Goal: Information Seeking & Learning: Learn about a topic

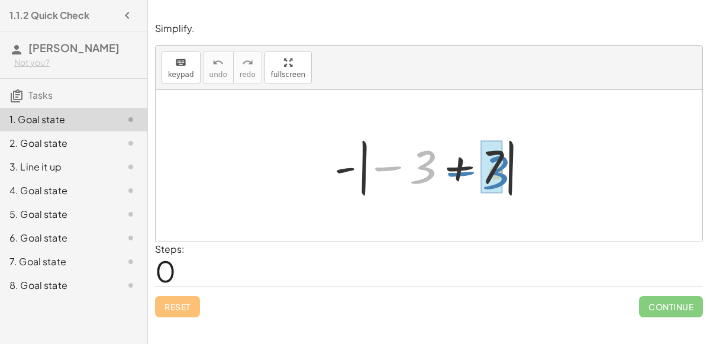
drag, startPoint x: 422, startPoint y: 173, endPoint x: 494, endPoint y: 174, distance: 72.2
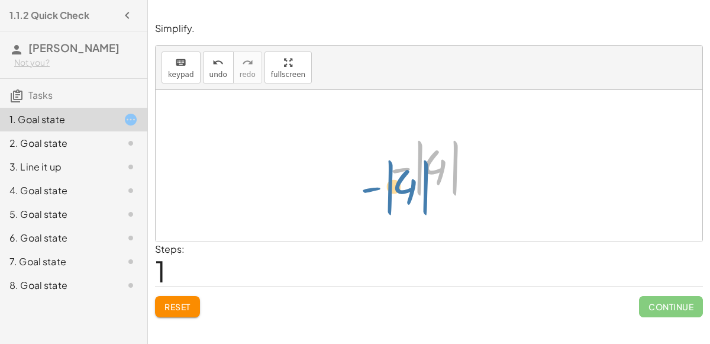
drag, startPoint x: 440, startPoint y: 171, endPoint x: 414, endPoint y: 192, distance: 33.3
click at [414, 192] on div at bounding box center [433, 166] width 99 height 66
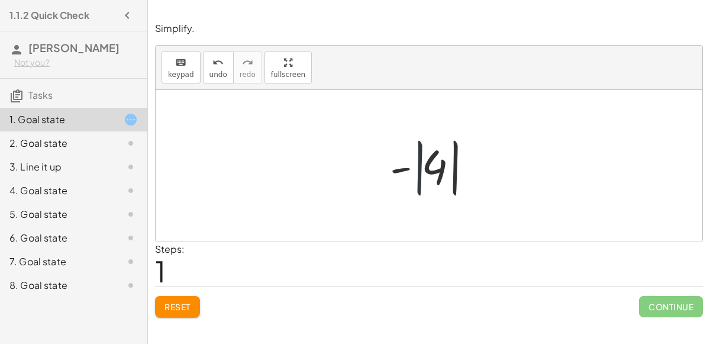
click at [414, 192] on div at bounding box center [433, 166] width 99 height 66
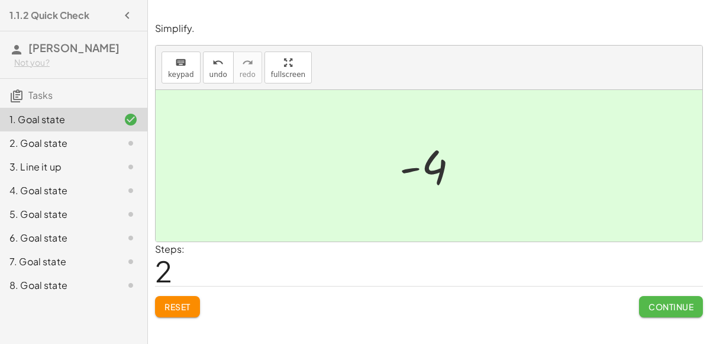
click at [688, 310] on span "Continue" at bounding box center [671, 306] width 45 height 11
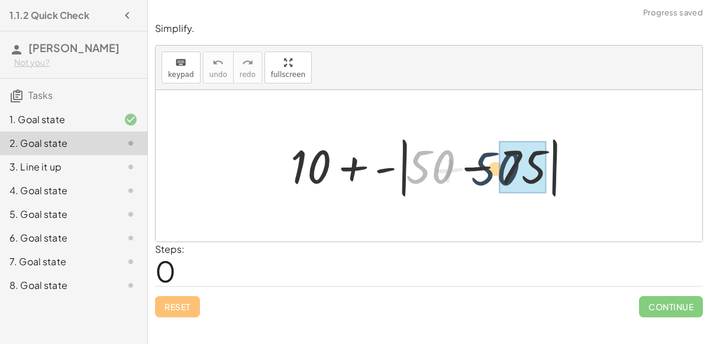
drag, startPoint x: 435, startPoint y: 176, endPoint x: 539, endPoint y: 182, distance: 105.0
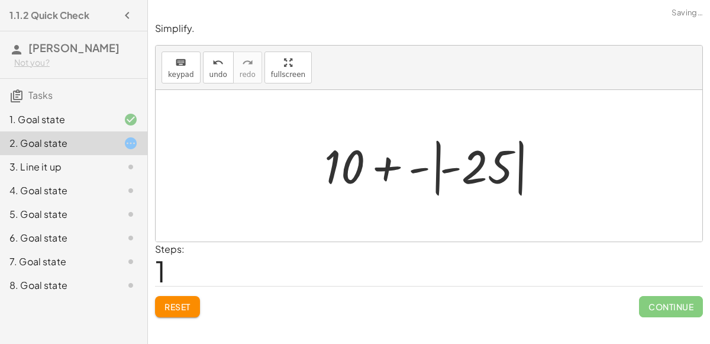
click at [469, 172] on div at bounding box center [433, 166] width 231 height 66
click at [469, 172] on div at bounding box center [434, 166] width 190 height 61
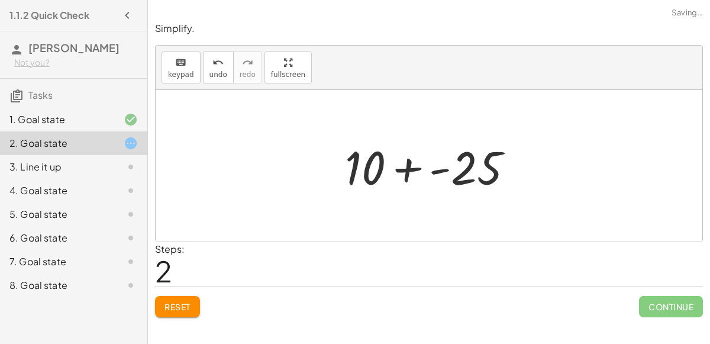
click at [409, 173] on div at bounding box center [434, 166] width 190 height 61
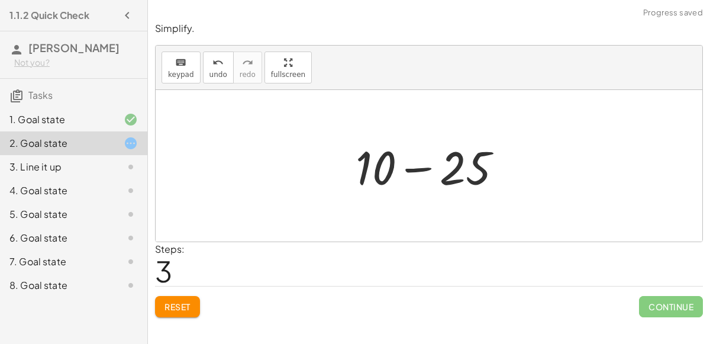
click at [424, 169] on div at bounding box center [434, 166] width 168 height 61
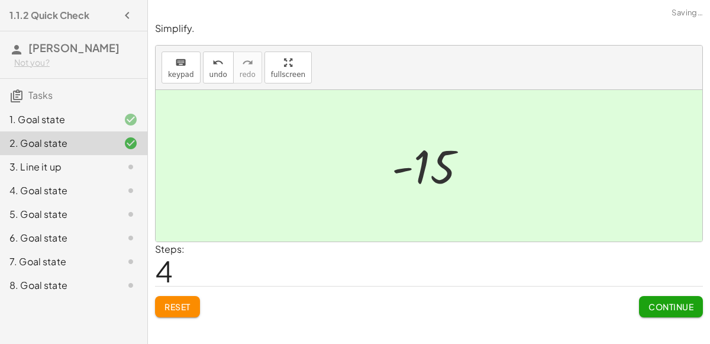
click at [661, 311] on button "Continue" at bounding box center [671, 306] width 64 height 21
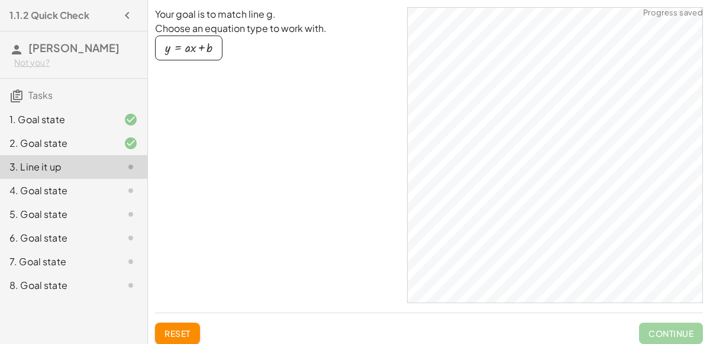
click at [129, 190] on icon at bounding box center [131, 191] width 14 height 14
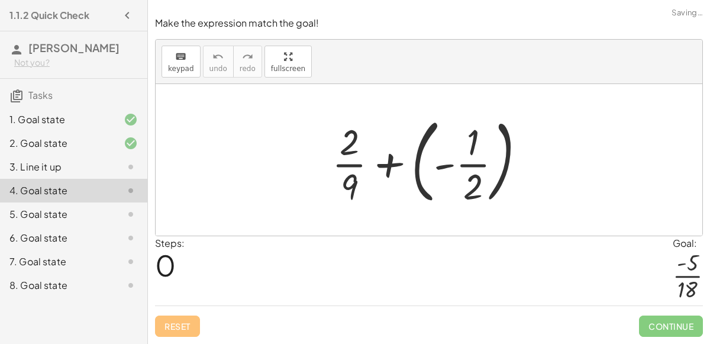
click at [473, 163] on div at bounding box center [433, 160] width 215 height 98
click at [472, 162] on div at bounding box center [433, 160] width 215 height 98
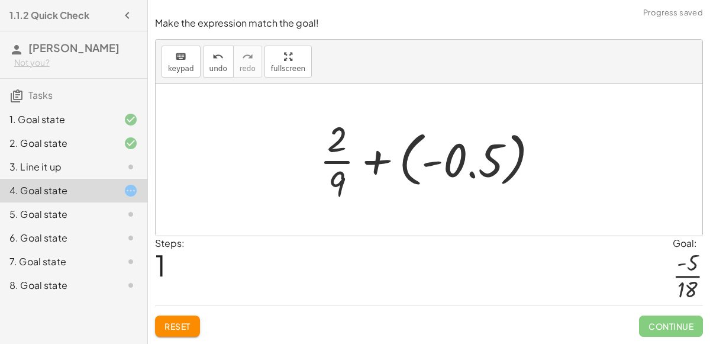
click at [459, 169] on div at bounding box center [434, 159] width 240 height 91
click at [459, 169] on div at bounding box center [434, 159] width 172 height 91
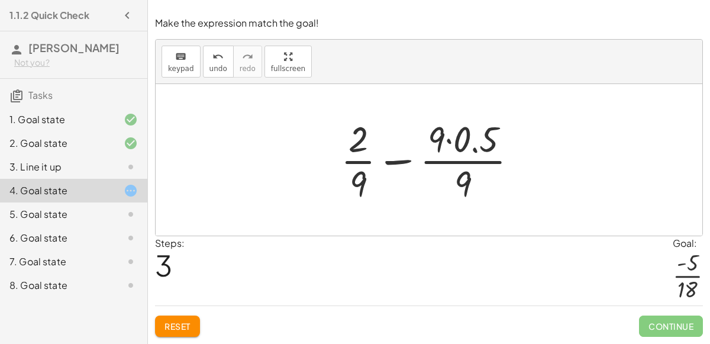
click at [184, 320] on button "Reset" at bounding box center [177, 326] width 45 height 21
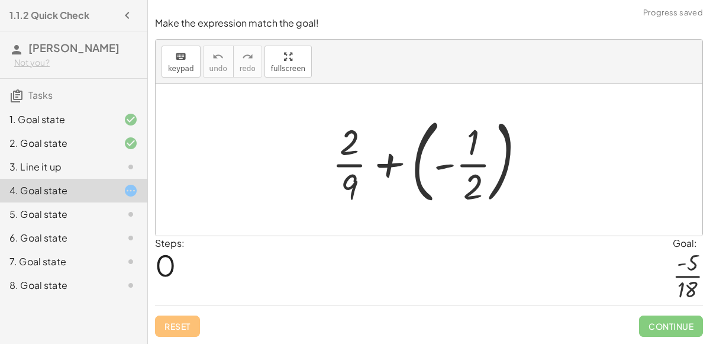
click at [398, 165] on div at bounding box center [433, 160] width 215 height 98
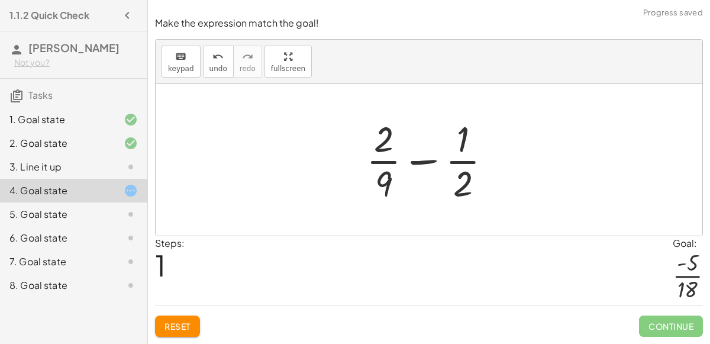
click at [421, 165] on div at bounding box center [434, 159] width 147 height 91
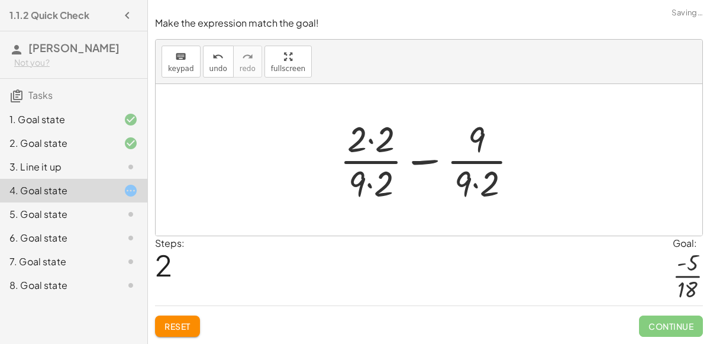
click at [425, 163] on div at bounding box center [434, 159] width 200 height 91
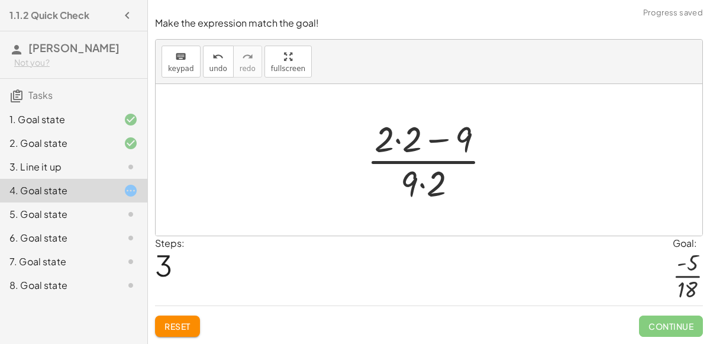
click at [425, 163] on div at bounding box center [434, 159] width 146 height 91
click at [418, 133] on div at bounding box center [434, 159] width 146 height 91
click at [399, 140] on div at bounding box center [434, 159] width 146 height 91
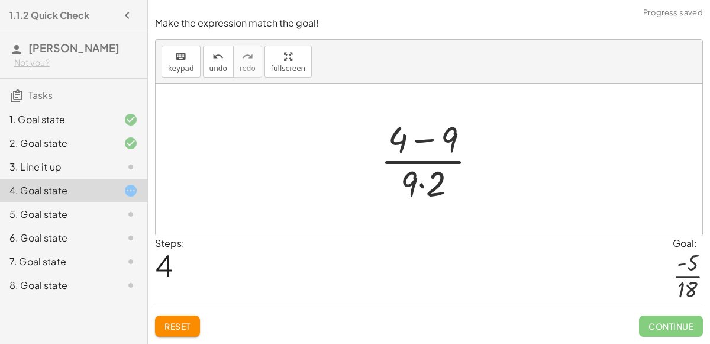
click at [421, 184] on div at bounding box center [434, 159] width 118 height 91
click at [420, 141] on div at bounding box center [434, 159] width 118 height 91
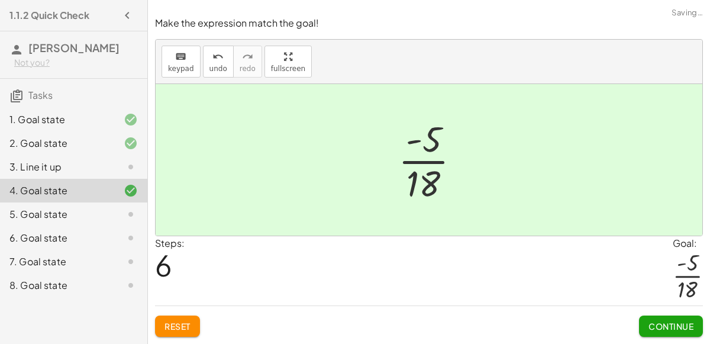
click at [126, 217] on icon at bounding box center [131, 214] width 14 height 14
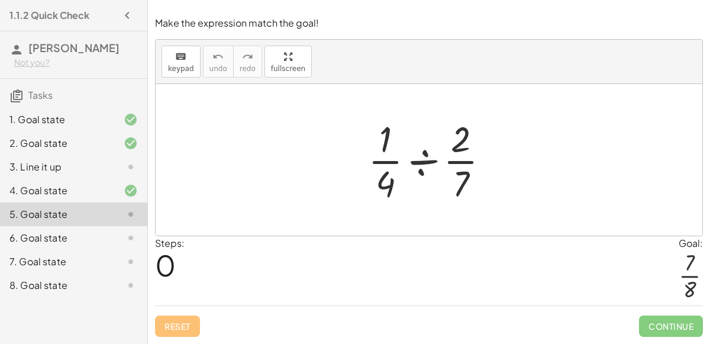
click at [392, 166] on div at bounding box center [433, 159] width 143 height 91
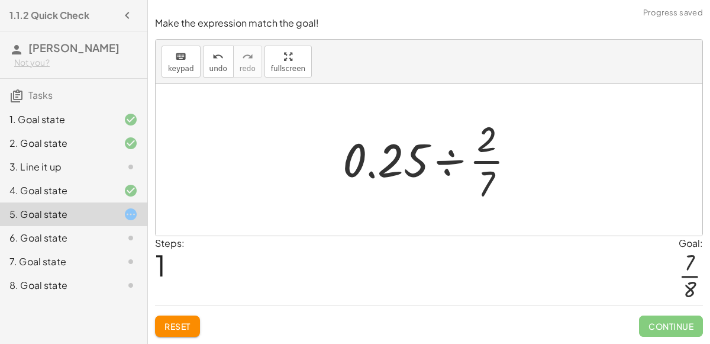
click at [393, 166] on div at bounding box center [434, 159] width 194 height 91
click at [176, 323] on span "Reset" at bounding box center [178, 326] width 26 height 11
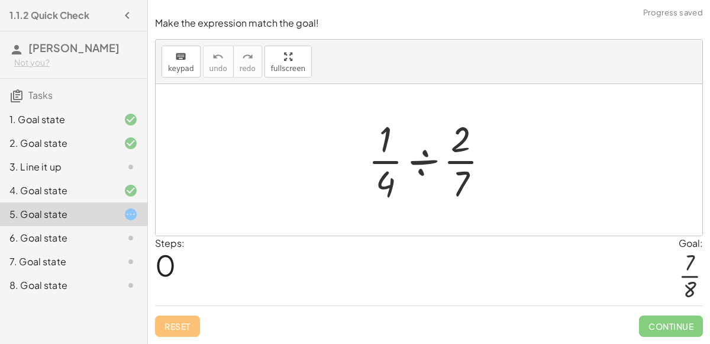
click at [455, 143] on div at bounding box center [433, 159] width 143 height 91
click at [413, 165] on div at bounding box center [433, 159] width 143 height 91
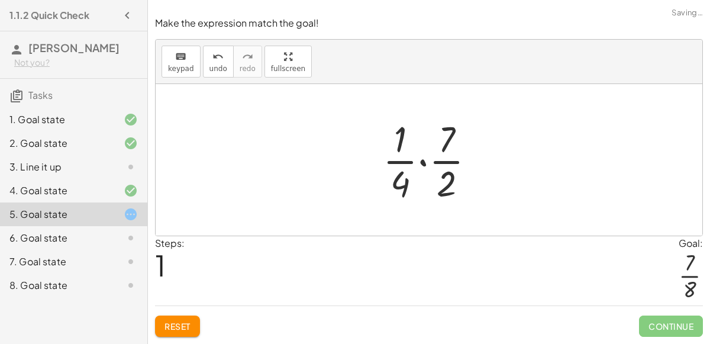
click at [425, 164] on div at bounding box center [434, 159] width 114 height 91
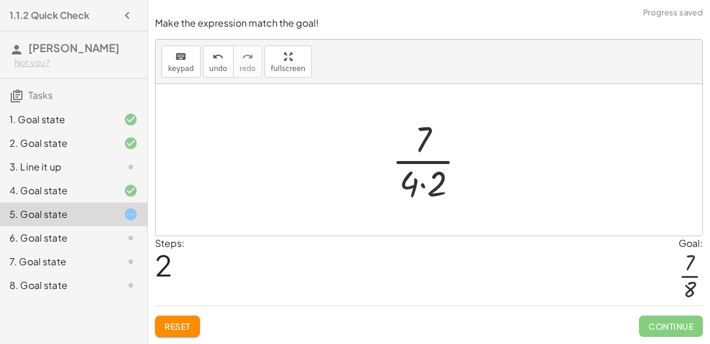
click at [424, 189] on div at bounding box center [433, 159] width 95 height 91
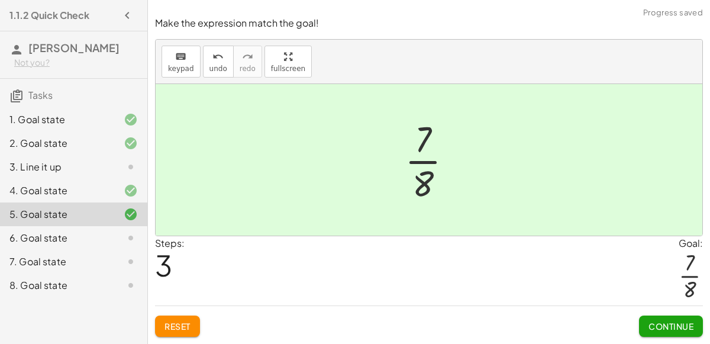
click at [80, 238] on div "6. Goal state" at bounding box center [56, 238] width 95 height 14
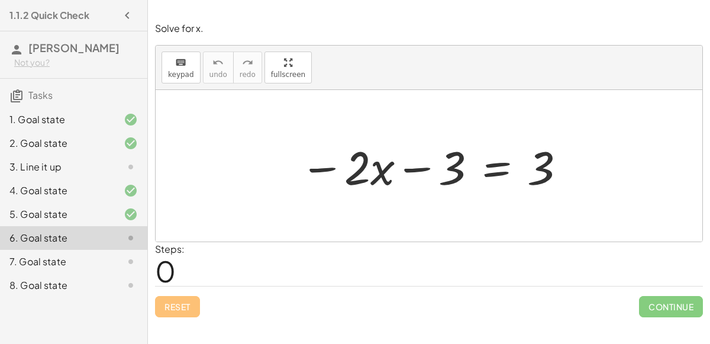
click at [404, 165] on div at bounding box center [433, 166] width 279 height 61
click at [377, 167] on div at bounding box center [433, 166] width 279 height 61
drag, startPoint x: 385, startPoint y: 168, endPoint x: 345, endPoint y: 165, distance: 41.0
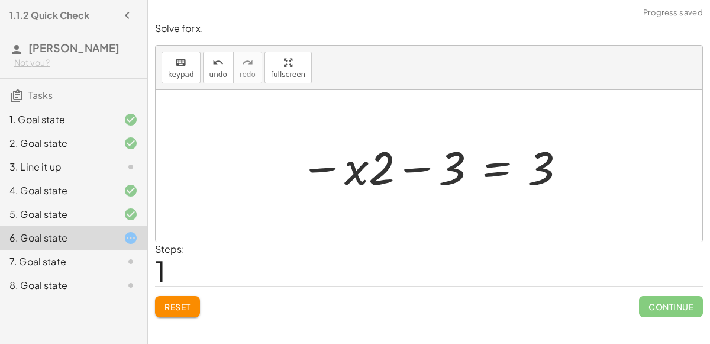
click at [352, 170] on div at bounding box center [433, 166] width 279 height 61
drag, startPoint x: 352, startPoint y: 170, endPoint x: 385, endPoint y: 168, distance: 33.2
click at [385, 168] on div at bounding box center [433, 166] width 279 height 61
click at [538, 169] on div at bounding box center [433, 166] width 279 height 61
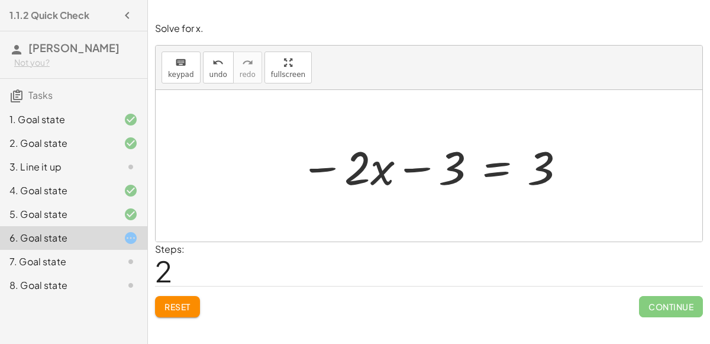
click at [487, 172] on div at bounding box center [433, 166] width 279 height 61
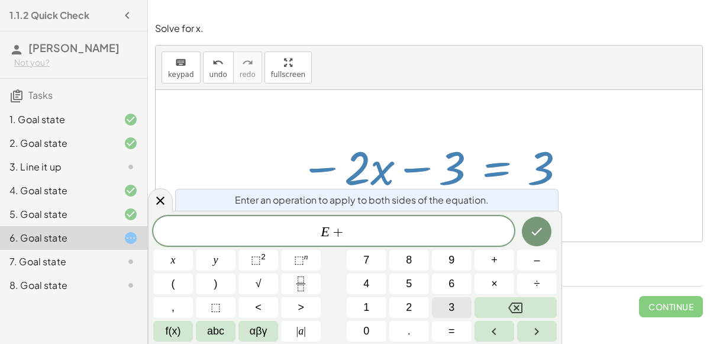
click at [449, 305] on span "3" at bounding box center [452, 308] width 6 height 16
click at [539, 236] on icon "Done" at bounding box center [537, 231] width 14 height 14
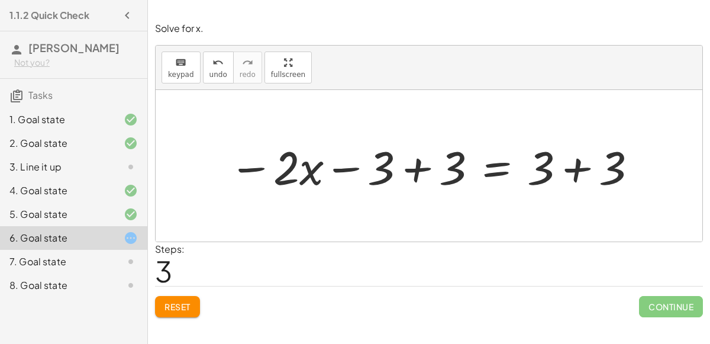
click at [414, 169] on div at bounding box center [433, 166] width 421 height 61
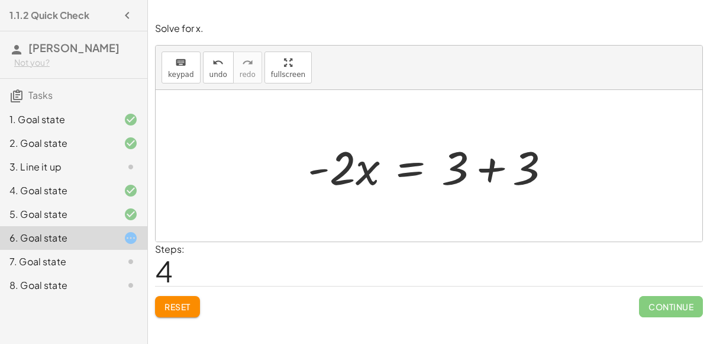
click at [487, 168] on div at bounding box center [434, 166] width 265 height 61
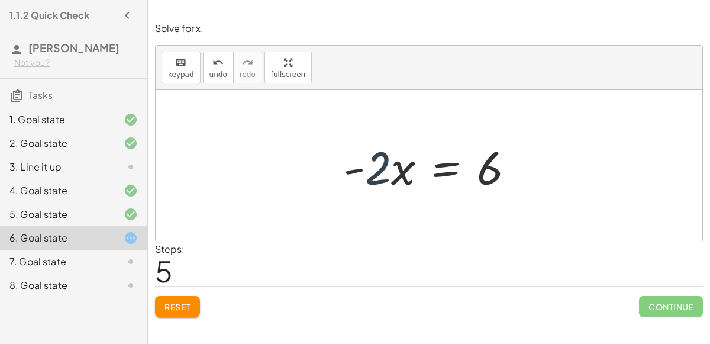
drag, startPoint x: 379, startPoint y: 152, endPoint x: 373, endPoint y: 150, distance: 6.0
click at [373, 150] on div at bounding box center [433, 166] width 192 height 61
drag, startPoint x: 379, startPoint y: 153, endPoint x: 391, endPoint y: 155, distance: 12.1
click at [391, 155] on div at bounding box center [433, 166] width 192 height 61
click at [378, 161] on div at bounding box center [433, 166] width 192 height 61
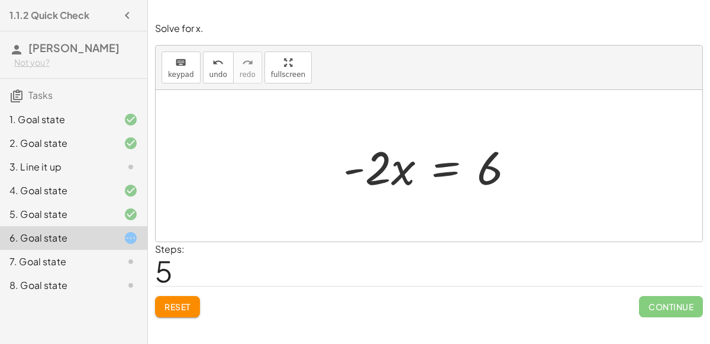
click at [447, 169] on div at bounding box center [433, 166] width 192 height 61
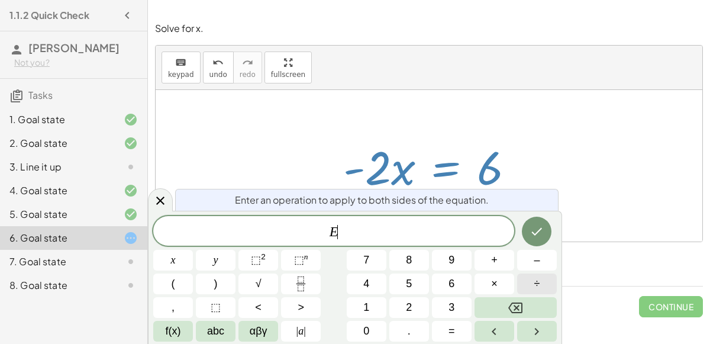
click at [546, 284] on button "÷" at bounding box center [537, 283] width 40 height 21
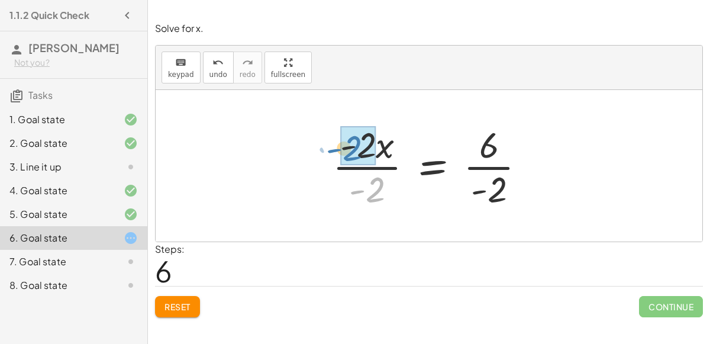
drag, startPoint x: 373, startPoint y: 189, endPoint x: 350, endPoint y: 146, distance: 49.0
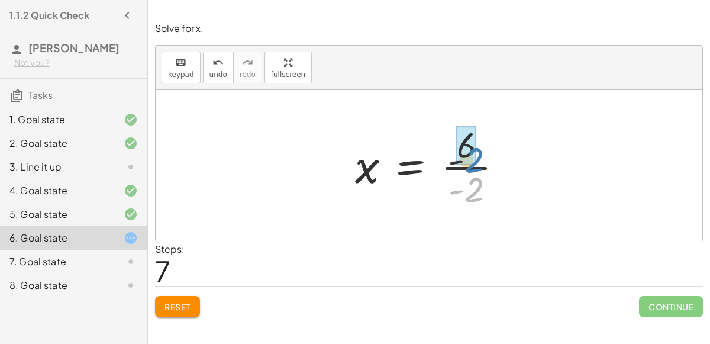
drag, startPoint x: 475, startPoint y: 192, endPoint x: 476, endPoint y: 154, distance: 38.5
click at [476, 154] on div at bounding box center [433, 165] width 169 height 91
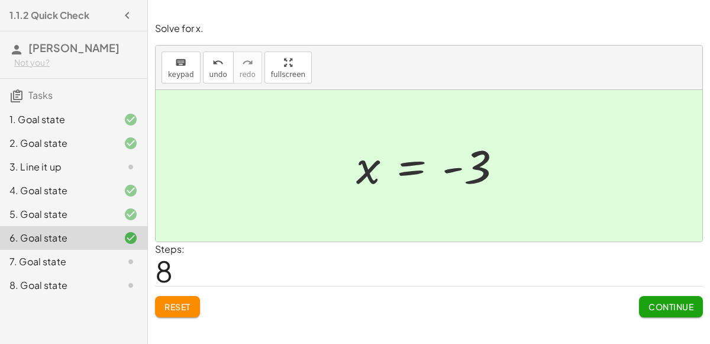
click at [132, 262] on icon at bounding box center [131, 262] width 14 height 14
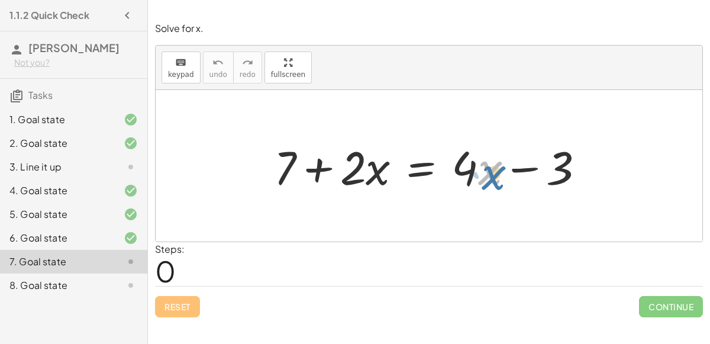
click at [485, 166] on div at bounding box center [434, 166] width 332 height 61
drag, startPoint x: 289, startPoint y: 160, endPoint x: 261, endPoint y: 152, distance: 29.0
click at [318, 167] on div at bounding box center [434, 166] width 332 height 61
click at [359, 172] on div at bounding box center [434, 166] width 332 height 61
click at [415, 173] on div at bounding box center [434, 166] width 332 height 61
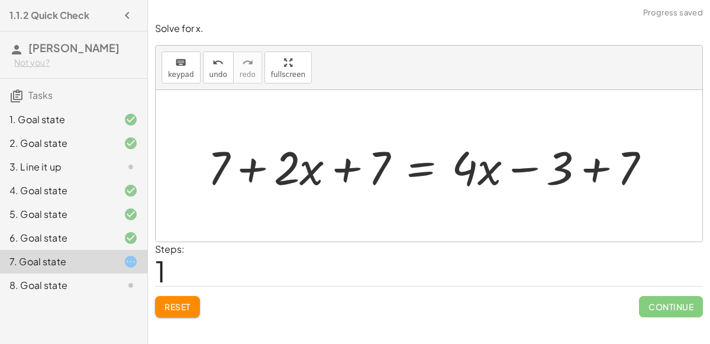
click at [599, 164] on div at bounding box center [434, 166] width 464 height 61
click at [246, 167] on div at bounding box center [400, 166] width 397 height 61
click at [355, 168] on div at bounding box center [400, 166] width 397 height 61
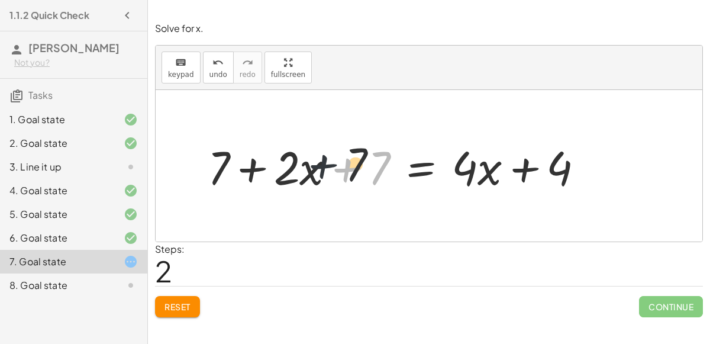
drag, startPoint x: 355, startPoint y: 168, endPoint x: 330, endPoint y: 164, distance: 25.2
click at [330, 164] on div at bounding box center [400, 166] width 397 height 61
drag, startPoint x: 350, startPoint y: 163, endPoint x: 211, endPoint y: 151, distance: 139.1
click at [211, 151] on div at bounding box center [400, 166] width 397 height 61
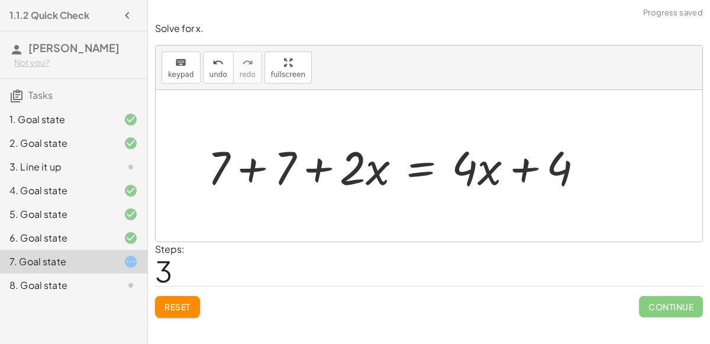
click at [256, 166] on div at bounding box center [400, 166] width 397 height 61
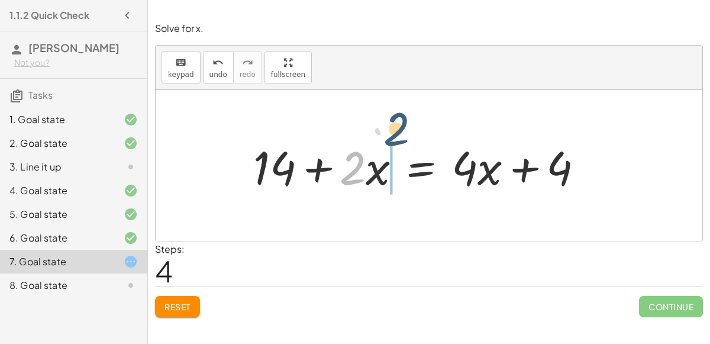
drag, startPoint x: 359, startPoint y: 160, endPoint x: 400, endPoint y: 122, distance: 56.5
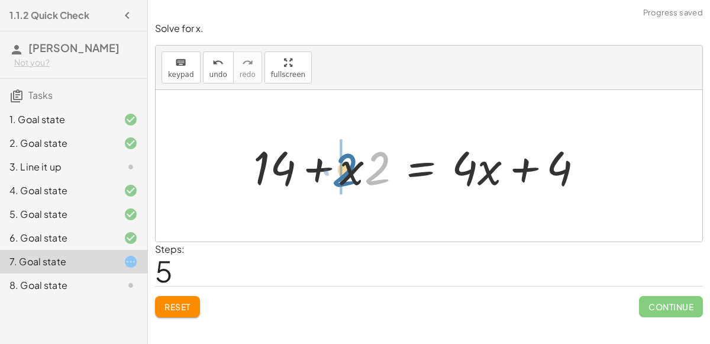
drag, startPoint x: 373, startPoint y: 160, endPoint x: 338, endPoint y: 162, distance: 35.0
click at [338, 162] on div at bounding box center [423, 166] width 352 height 61
click at [122, 279] on div at bounding box center [121, 285] width 33 height 14
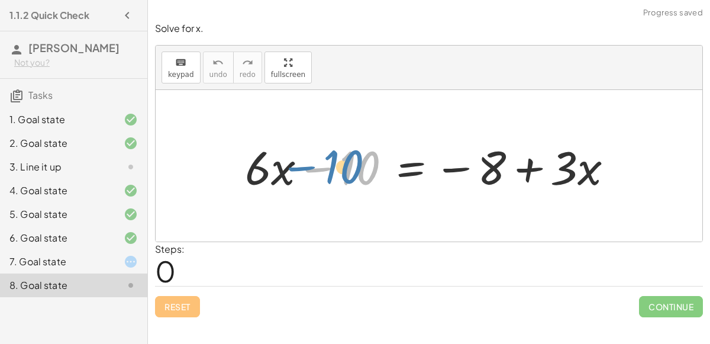
click at [363, 162] on div at bounding box center [434, 166] width 390 height 61
click at [328, 166] on div at bounding box center [434, 166] width 390 height 61
click at [125, 259] on icon at bounding box center [131, 262] width 14 height 14
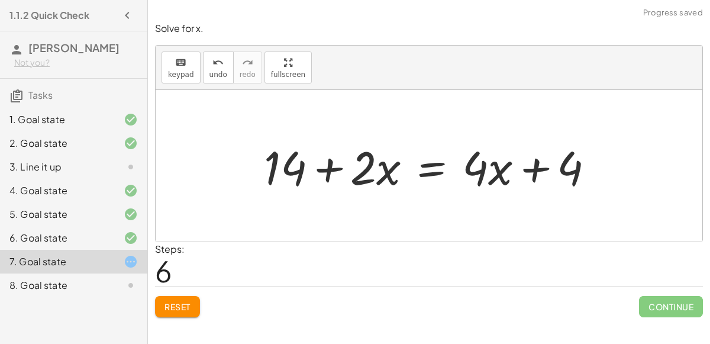
click at [165, 311] on button "Reset" at bounding box center [177, 306] width 45 height 21
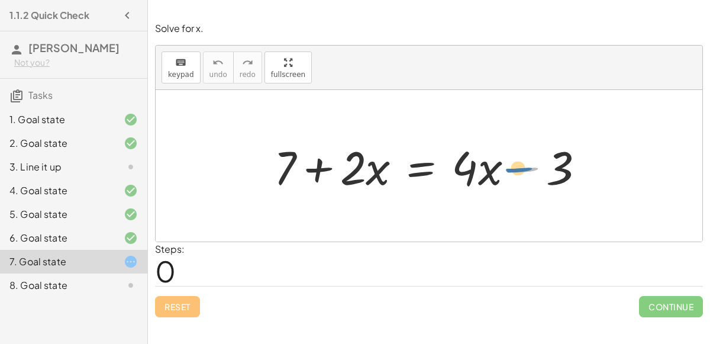
click at [538, 169] on div at bounding box center [434, 166] width 332 height 61
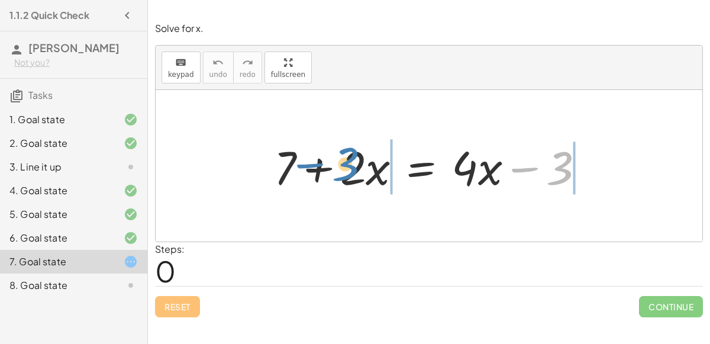
drag, startPoint x: 529, startPoint y: 166, endPoint x: 313, endPoint y: 162, distance: 216.1
click at [313, 162] on div at bounding box center [434, 166] width 332 height 61
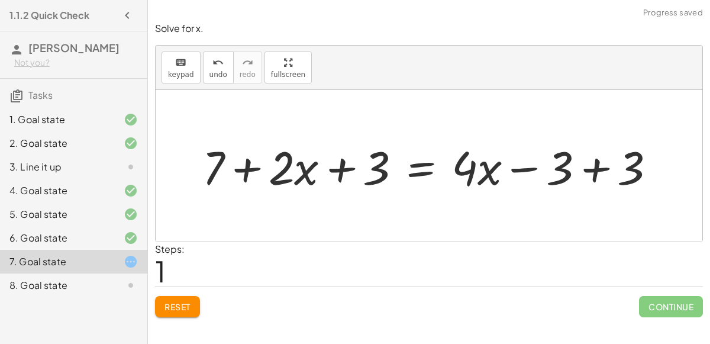
click at [598, 163] on div at bounding box center [434, 166] width 475 height 61
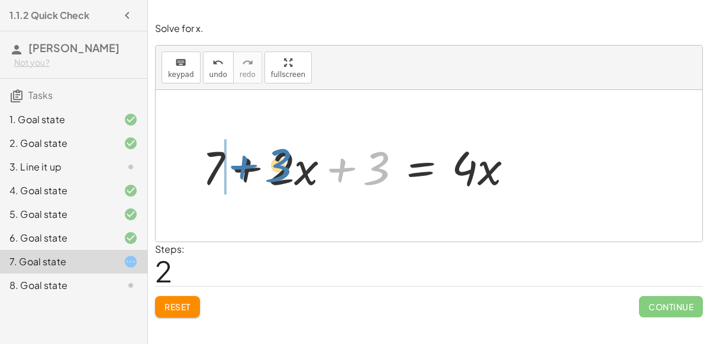
drag, startPoint x: 340, startPoint y: 163, endPoint x: 233, endPoint y: 160, distance: 107.2
click at [233, 160] on div at bounding box center [363, 166] width 332 height 61
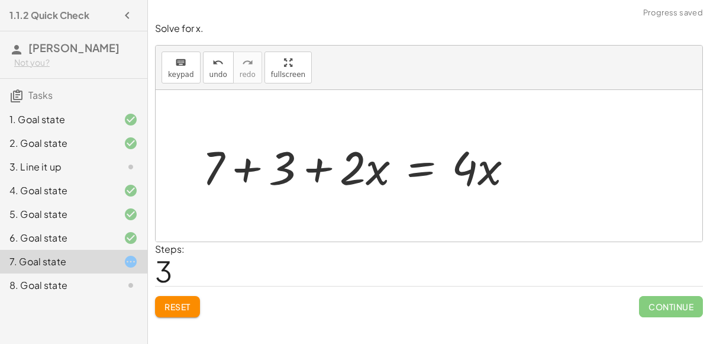
click at [271, 169] on div at bounding box center [363, 166] width 332 height 61
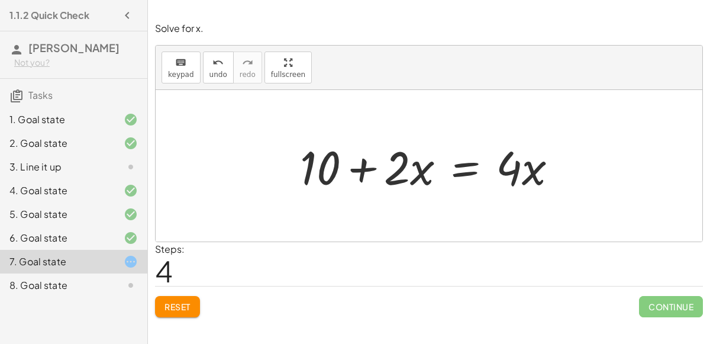
click at [537, 162] on div at bounding box center [433, 166] width 279 height 61
click at [533, 162] on div at bounding box center [433, 166] width 279 height 61
click at [534, 162] on div at bounding box center [433, 166] width 279 height 61
click at [523, 160] on div at bounding box center [433, 166] width 279 height 61
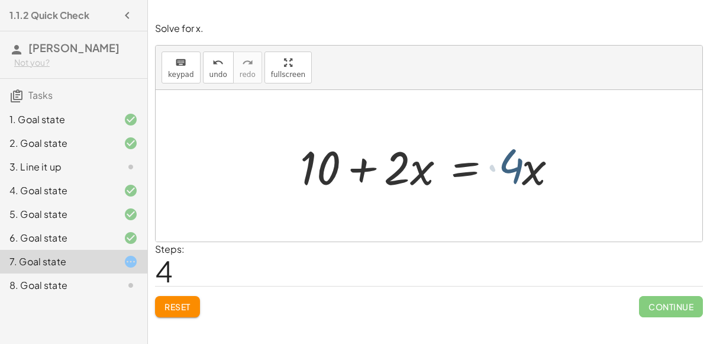
click at [524, 160] on div at bounding box center [433, 166] width 279 height 61
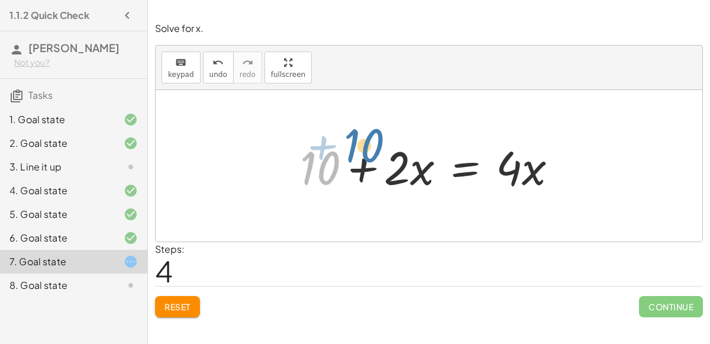
drag, startPoint x: 329, startPoint y: 168, endPoint x: 344, endPoint y: 198, distance: 33.6
click at [176, 307] on span "Reset" at bounding box center [178, 306] width 26 height 11
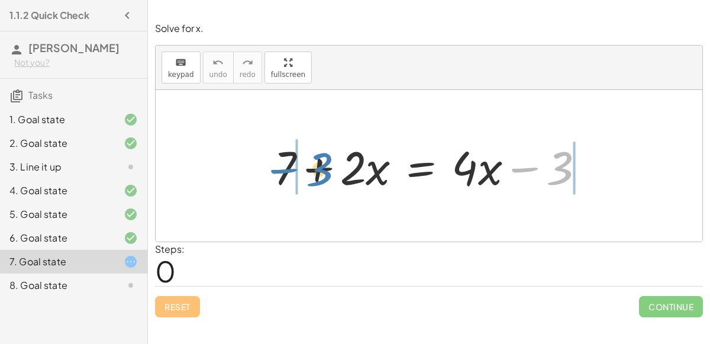
drag, startPoint x: 526, startPoint y: 164, endPoint x: 287, endPoint y: 164, distance: 238.6
click at [287, 164] on div at bounding box center [434, 166] width 332 height 61
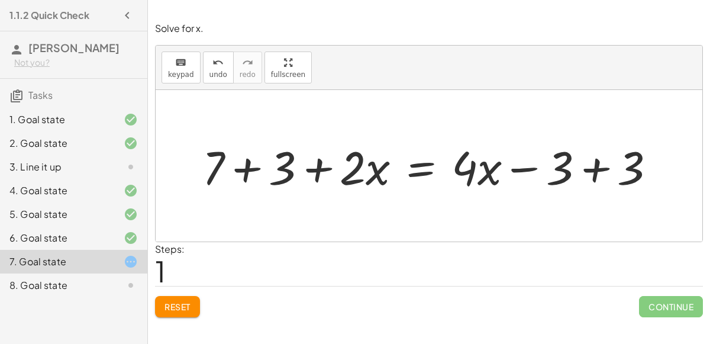
click at [591, 169] on div at bounding box center [434, 166] width 475 height 61
click at [250, 166] on div at bounding box center [363, 166] width 332 height 61
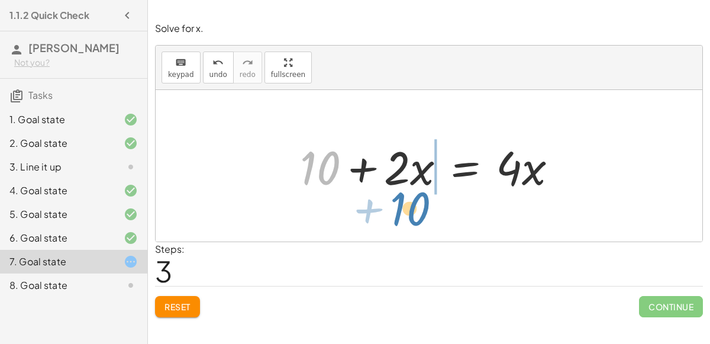
drag, startPoint x: 327, startPoint y: 172, endPoint x: 417, endPoint y: 218, distance: 101.1
click at [417, 218] on div "+ 7 + · 2 · x = + · 4 · x − 3 + 7 + 3 + · 2 · x = + · 4 · x − 3 + 3 + 7 + 3 + ·…" at bounding box center [429, 166] width 547 height 152
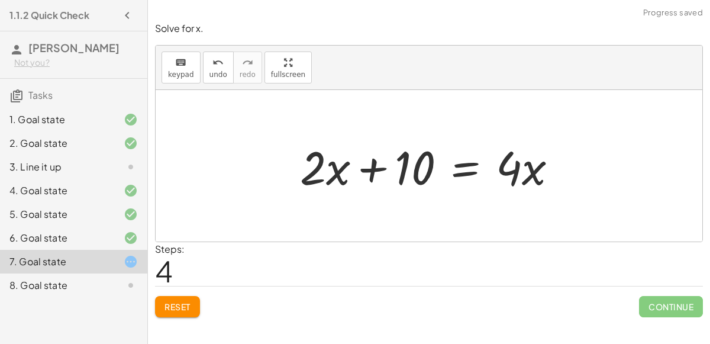
click at [459, 172] on div at bounding box center [433, 166] width 279 height 61
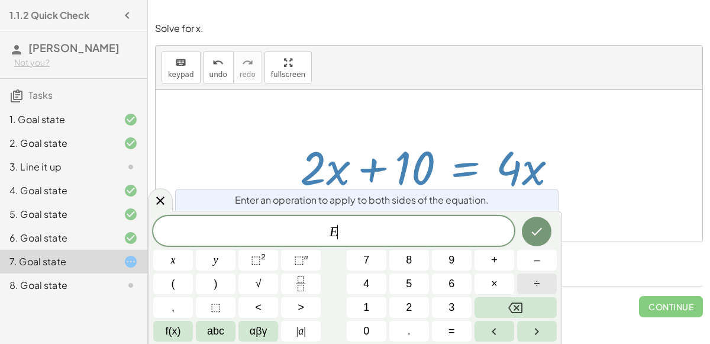
click at [535, 286] on span "÷" at bounding box center [538, 284] width 6 height 16
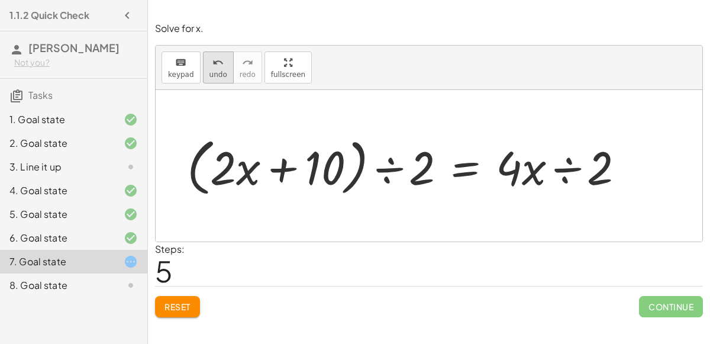
click at [218, 60] on icon "undo" at bounding box center [218, 63] width 11 height 14
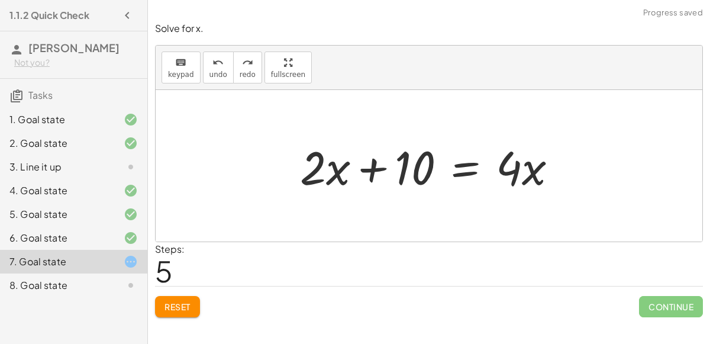
click at [465, 169] on div at bounding box center [433, 166] width 279 height 61
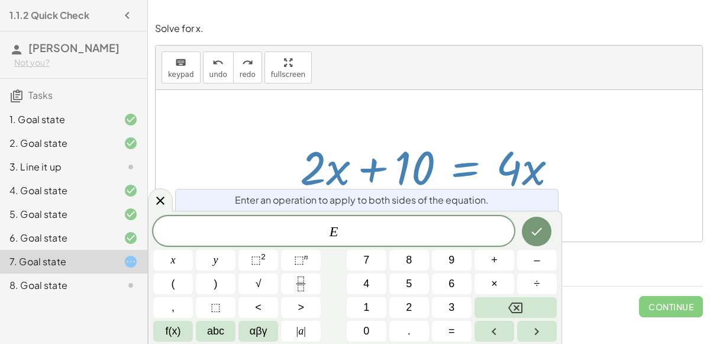
click at [317, 142] on div at bounding box center [433, 166] width 279 height 61
click at [156, 203] on icon at bounding box center [160, 201] width 8 height 8
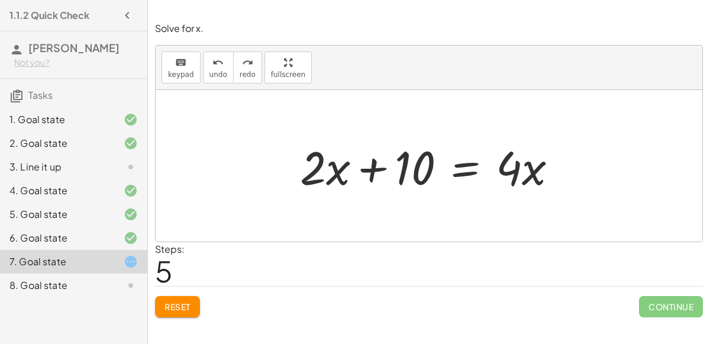
click at [188, 311] on button "Reset" at bounding box center [177, 306] width 45 height 21
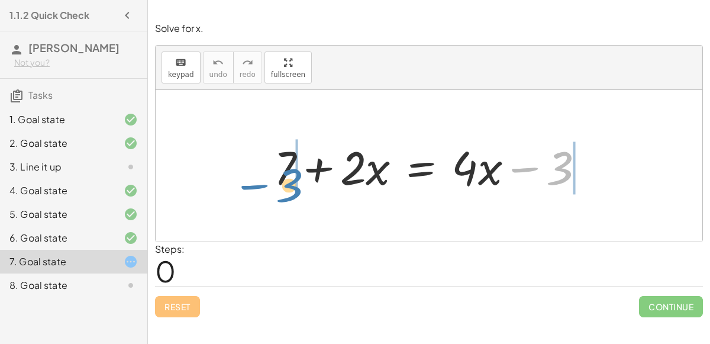
drag, startPoint x: 558, startPoint y: 163, endPoint x: 282, endPoint y: 163, distance: 275.3
click at [282, 163] on div at bounding box center [434, 166] width 332 height 61
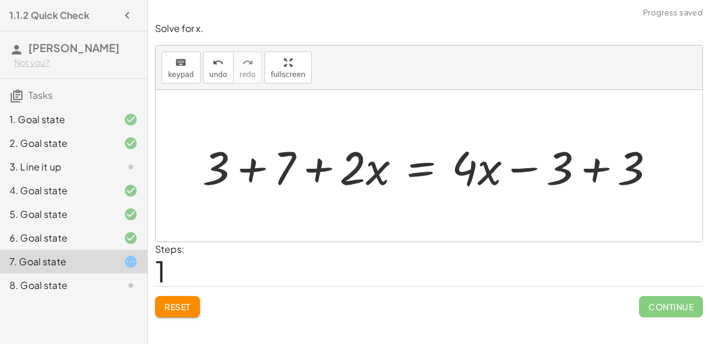
click at [248, 162] on div at bounding box center [434, 166] width 475 height 61
click at [585, 166] on div at bounding box center [460, 166] width 421 height 61
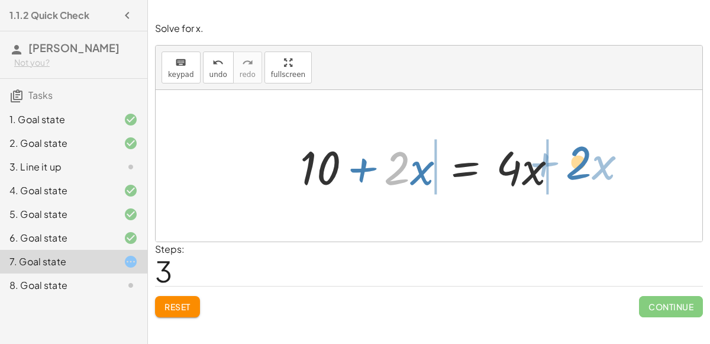
drag, startPoint x: 388, startPoint y: 178, endPoint x: 569, endPoint y: 172, distance: 181.8
click at [569, 172] on div at bounding box center [433, 166] width 279 height 61
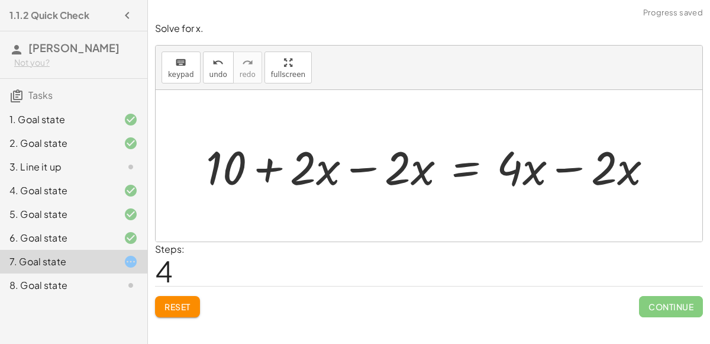
click at [557, 168] on div at bounding box center [434, 166] width 468 height 61
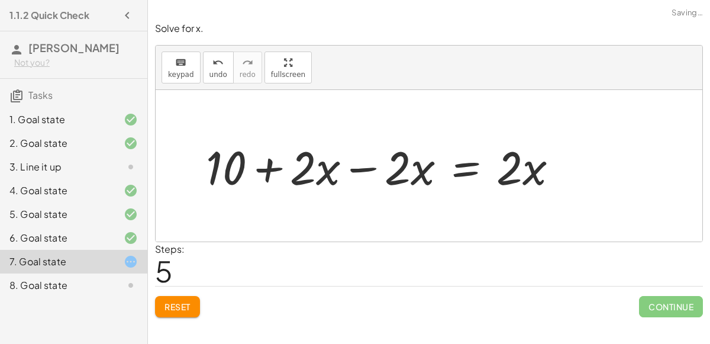
click at [356, 172] on div at bounding box center [387, 166] width 374 height 61
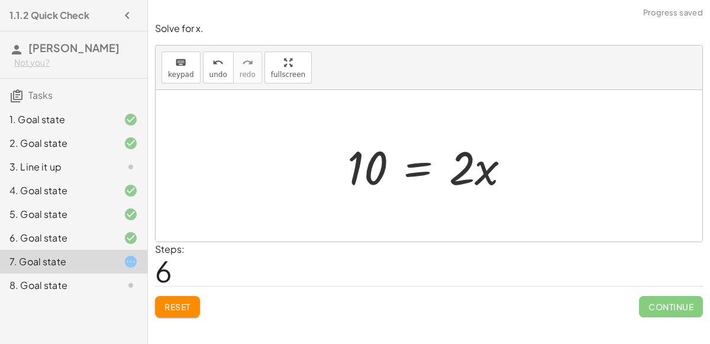
click at [417, 165] on div at bounding box center [434, 166] width 185 height 61
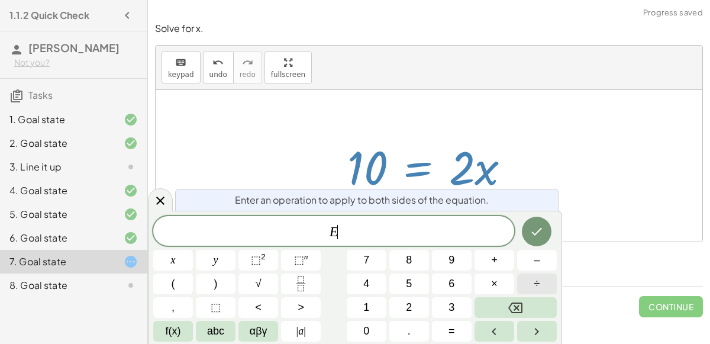
click at [530, 279] on button "÷" at bounding box center [537, 283] width 40 height 21
click at [416, 311] on button "2" at bounding box center [410, 307] width 40 height 21
click at [540, 231] on icon "Done" at bounding box center [537, 231] width 14 height 14
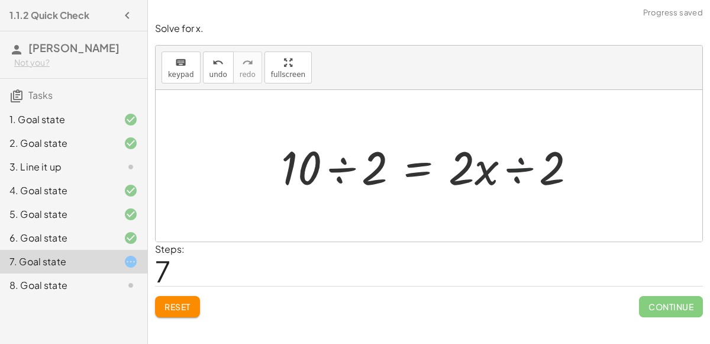
click at [511, 161] on div at bounding box center [433, 166] width 317 height 61
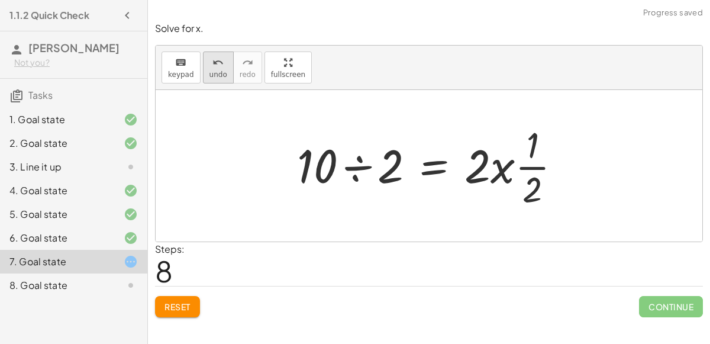
click at [218, 65] on icon "undo" at bounding box center [218, 63] width 11 height 14
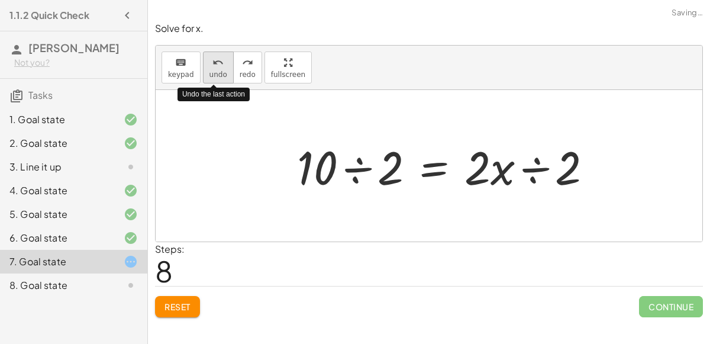
click at [218, 65] on icon "undo" at bounding box center [218, 63] width 11 height 14
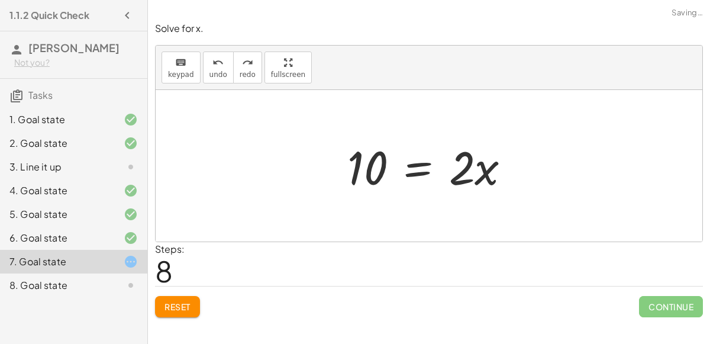
click at [417, 161] on div at bounding box center [434, 166] width 185 height 61
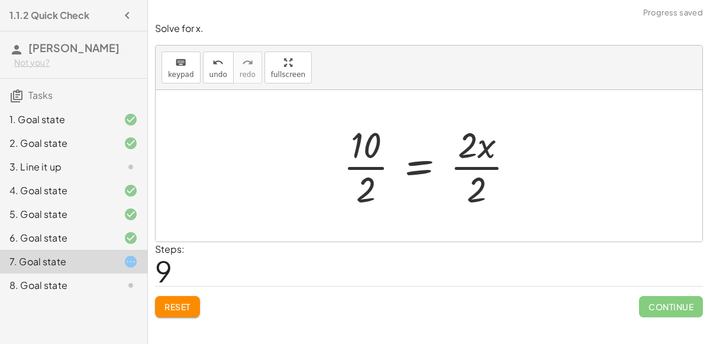
click at [462, 166] on div at bounding box center [433, 165] width 192 height 91
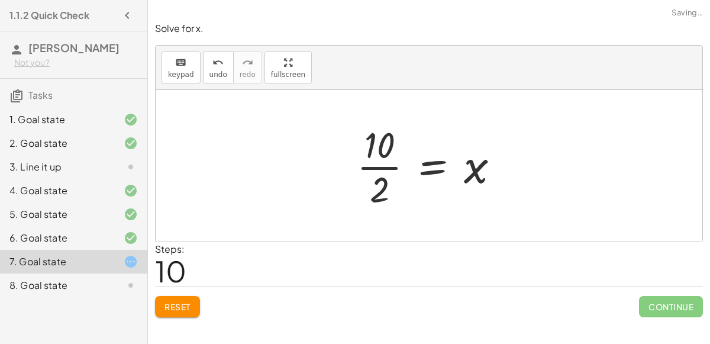
click at [368, 166] on div at bounding box center [433, 165] width 164 height 91
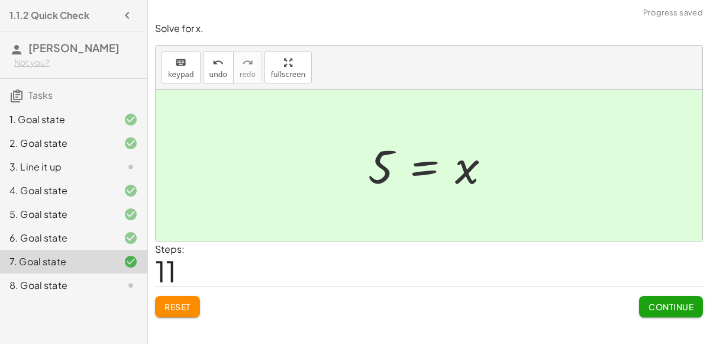
click at [131, 278] on icon at bounding box center [131, 285] width 14 height 14
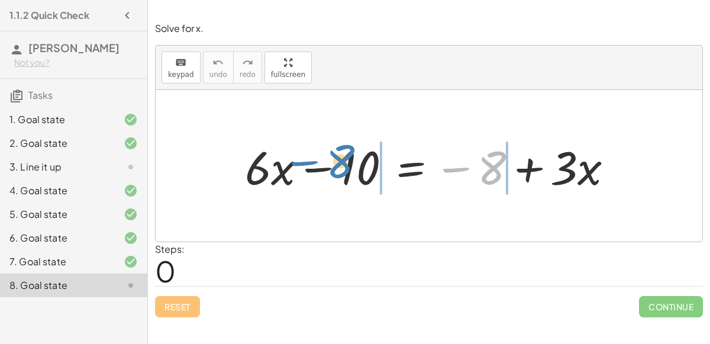
drag, startPoint x: 490, startPoint y: 173, endPoint x: 339, endPoint y: 166, distance: 151.1
click at [339, 166] on div at bounding box center [434, 166] width 390 height 61
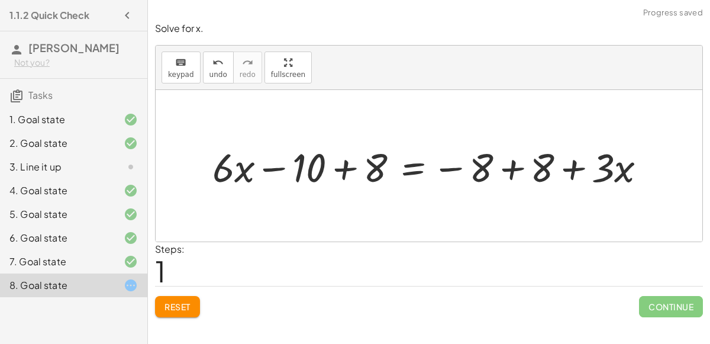
click at [339, 166] on div at bounding box center [434, 166] width 455 height 52
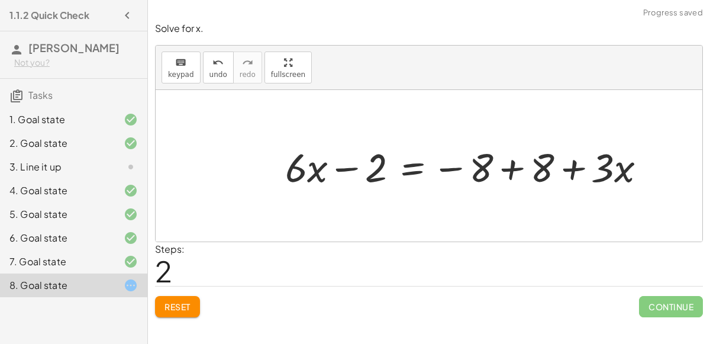
click at [513, 167] on div at bounding box center [470, 166] width 382 height 52
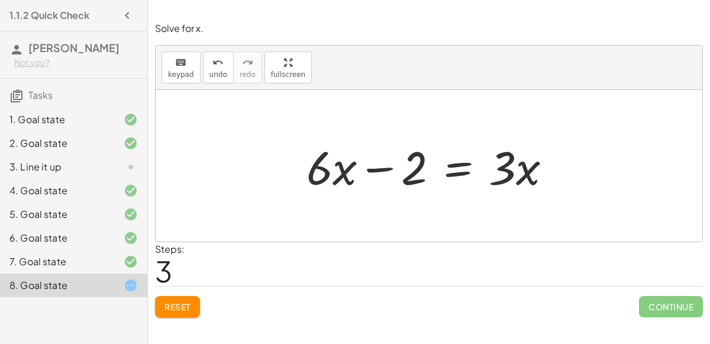
click at [88, 258] on div "7. Goal state" at bounding box center [56, 262] width 95 height 14
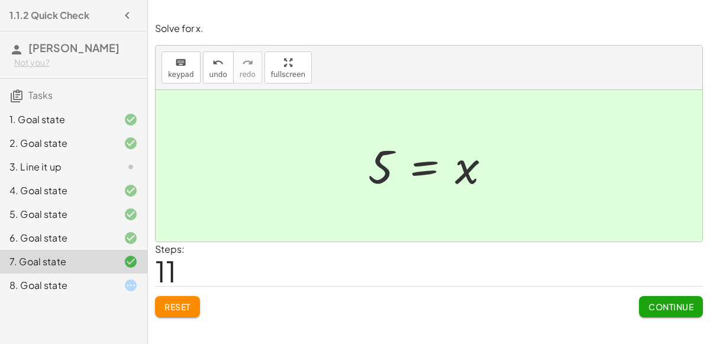
click at [77, 285] on div "8. Goal state" at bounding box center [56, 285] width 95 height 14
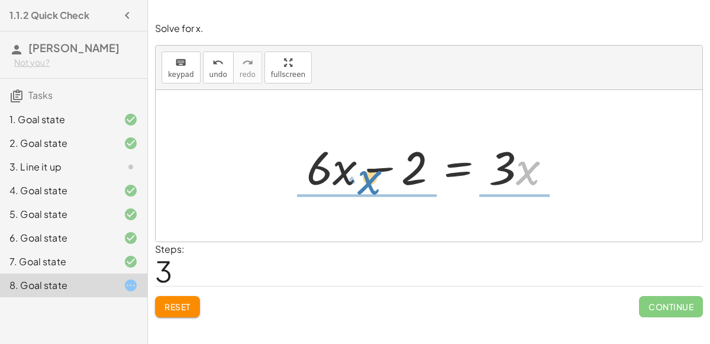
drag, startPoint x: 517, startPoint y: 174, endPoint x: 361, endPoint y: 182, distance: 155.9
click at [361, 182] on div at bounding box center [434, 166] width 266 height 61
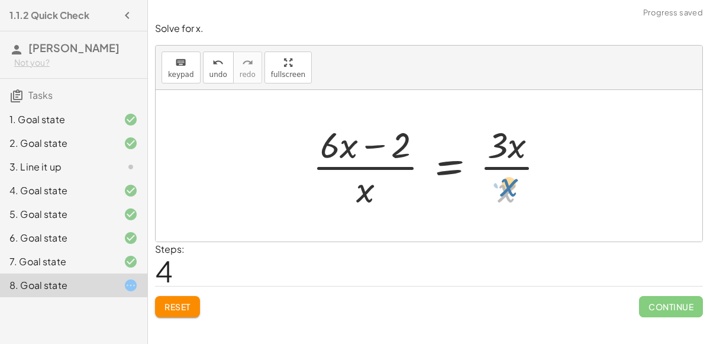
click at [507, 186] on div at bounding box center [434, 165] width 254 height 91
click at [215, 66] on icon "undo" at bounding box center [218, 63] width 11 height 14
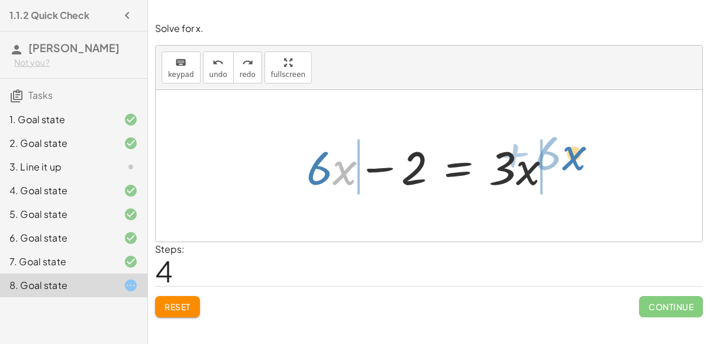
drag, startPoint x: 346, startPoint y: 178, endPoint x: 574, endPoint y: 169, distance: 227.5
click at [574, 169] on div "+ · 6 · x − 10 = − 8 + · 3 · x + · 6 · x − 10 + 8 = − 8 + 8 + · 3 · x + · 6 · x…" at bounding box center [429, 166] width 547 height 152
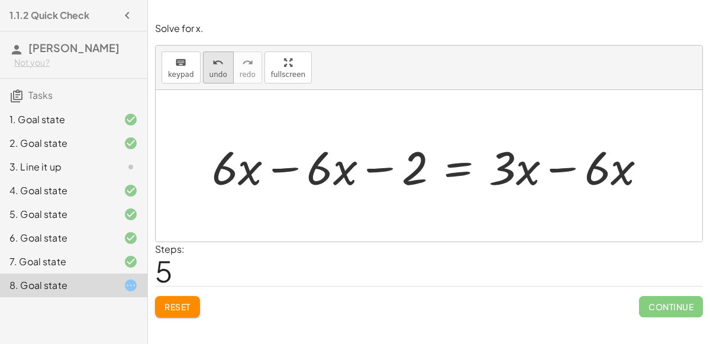
click at [213, 65] on icon "undo" at bounding box center [218, 63] width 11 height 14
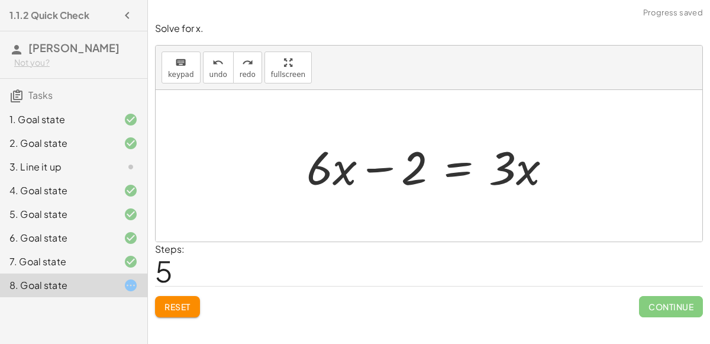
click at [463, 167] on div at bounding box center [434, 166] width 266 height 61
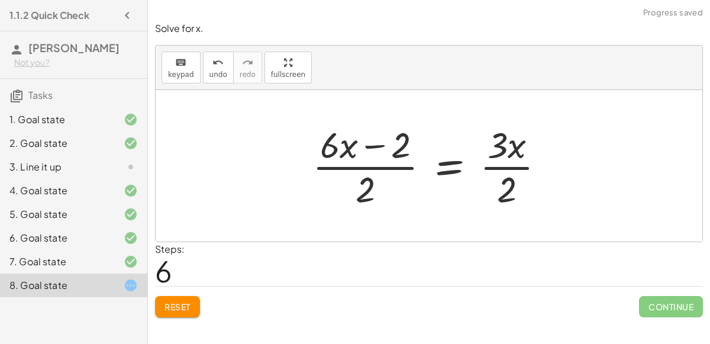
click at [375, 147] on div at bounding box center [434, 165] width 254 height 91
click at [215, 59] on icon "undo" at bounding box center [218, 63] width 11 height 14
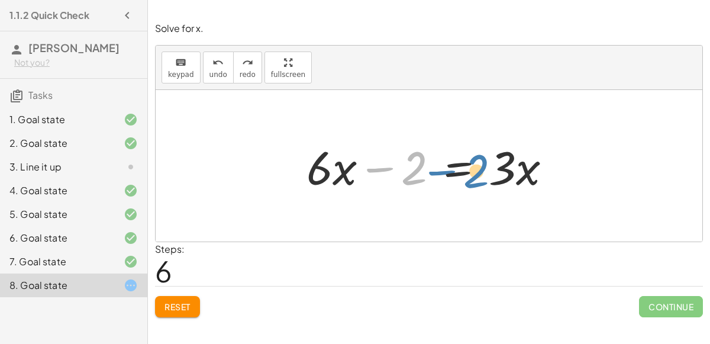
click at [409, 165] on div at bounding box center [434, 166] width 266 height 61
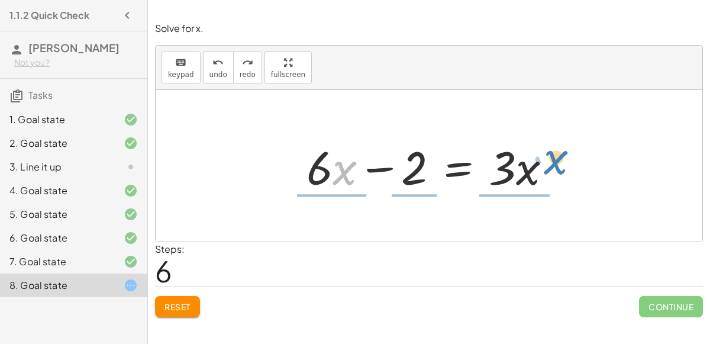
drag, startPoint x: 343, startPoint y: 172, endPoint x: 553, endPoint y: 155, distance: 211.4
click at [553, 155] on div at bounding box center [434, 166] width 266 height 61
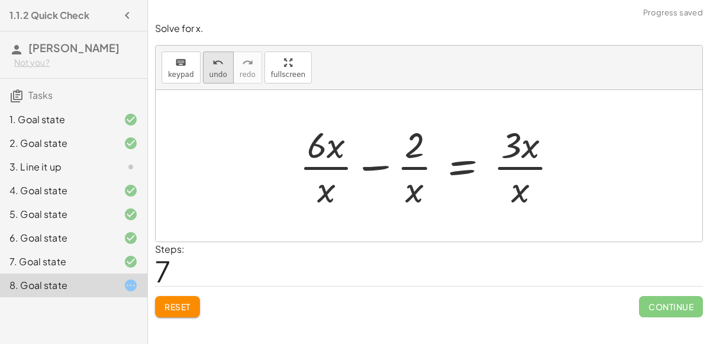
click at [210, 70] on span "undo" at bounding box center [219, 74] width 18 height 8
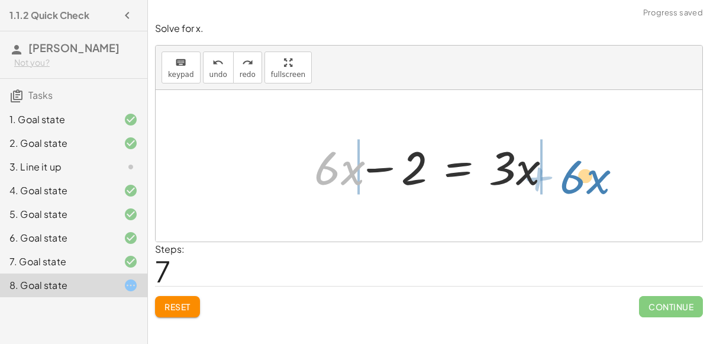
drag, startPoint x: 310, startPoint y: 165, endPoint x: 559, endPoint y: 166, distance: 249.8
click at [559, 166] on div "+ · 6 · x − 10 = − 8 + · 3 · x + · 6 · x − 10 + 8 = − 8 + 8 + · 3 · x + · 6 · x…" at bounding box center [429, 166] width 281 height 67
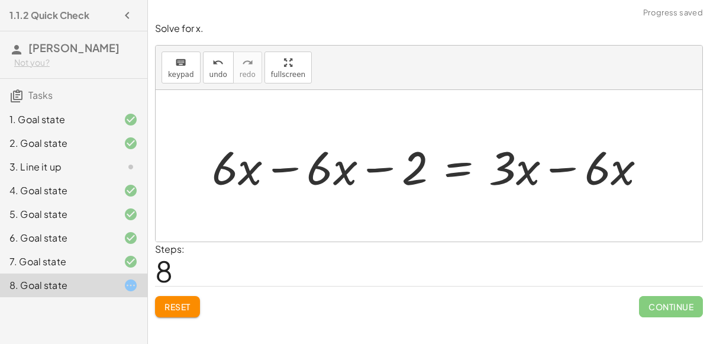
click at [280, 166] on div at bounding box center [434, 166] width 456 height 61
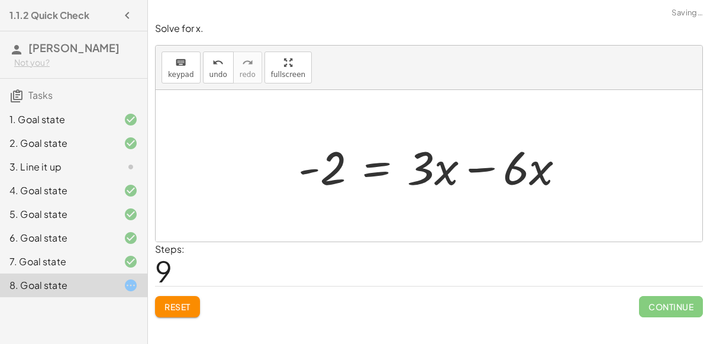
click at [551, 171] on div at bounding box center [436, 166] width 288 height 61
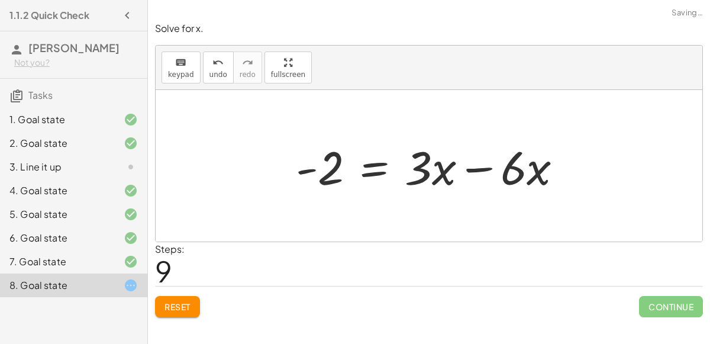
click at [475, 160] on div at bounding box center [434, 166] width 288 height 61
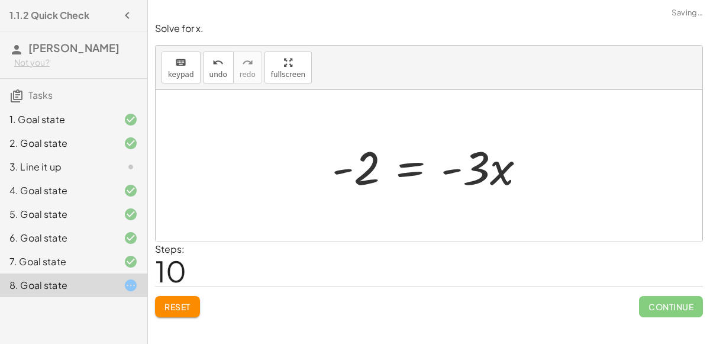
click at [417, 165] on div at bounding box center [433, 166] width 215 height 61
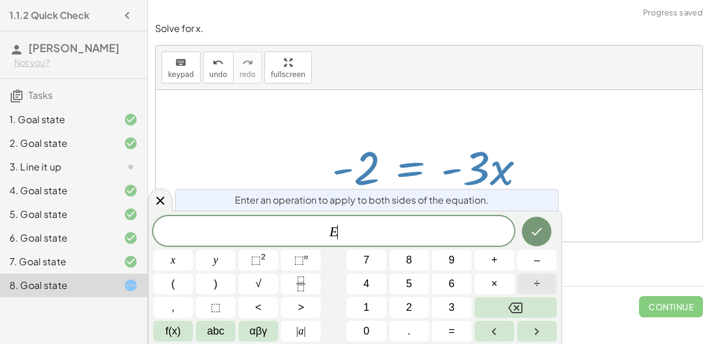
click at [538, 278] on span "÷" at bounding box center [538, 284] width 6 height 16
click at [440, 304] on button "3" at bounding box center [452, 307] width 40 height 21
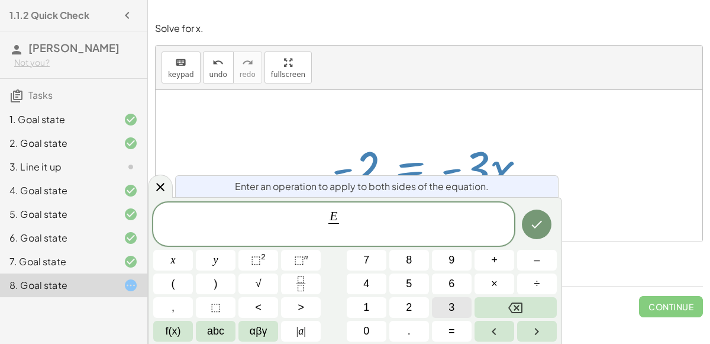
click at [442, 307] on button "3" at bounding box center [452, 307] width 40 height 21
click at [534, 213] on button "Done" at bounding box center [537, 225] width 30 height 30
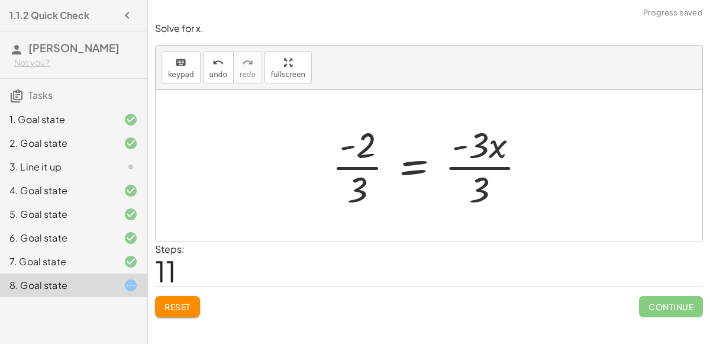
click at [477, 168] on div at bounding box center [433, 165] width 215 height 91
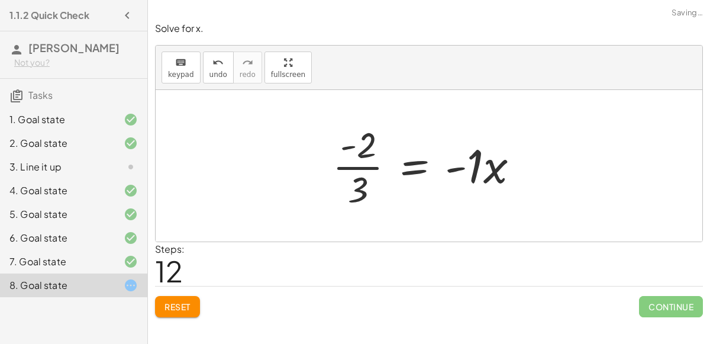
click at [376, 164] on div at bounding box center [431, 165] width 208 height 91
click at [368, 160] on div at bounding box center [434, 165] width 208 height 91
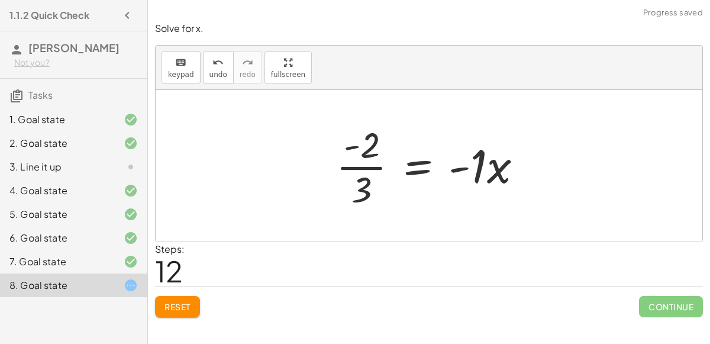
click at [417, 169] on div at bounding box center [434, 165] width 208 height 91
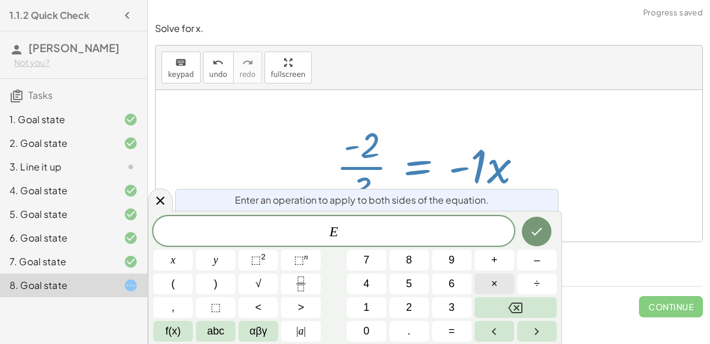
click at [501, 280] on button "×" at bounding box center [495, 283] width 40 height 21
click at [535, 251] on button "–" at bounding box center [537, 260] width 40 height 21
click at [375, 307] on button "1" at bounding box center [367, 307] width 40 height 21
click at [545, 231] on button "Done" at bounding box center [537, 232] width 30 height 30
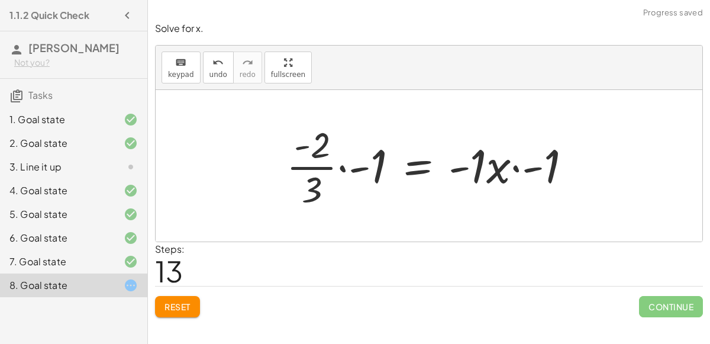
click at [513, 165] on div at bounding box center [434, 165] width 307 height 91
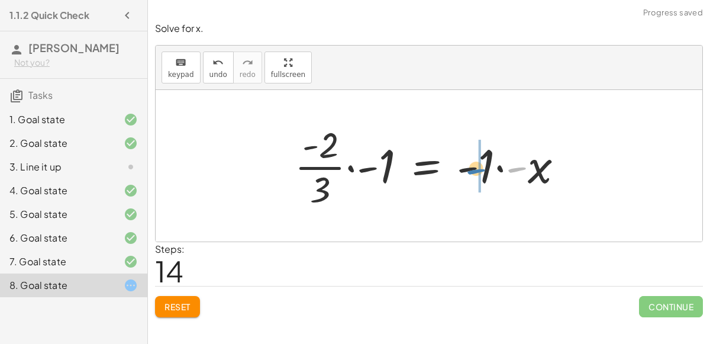
drag, startPoint x: 512, startPoint y: 165, endPoint x: 473, endPoint y: 168, distance: 39.1
click at [473, 168] on div at bounding box center [434, 165] width 290 height 91
click at [473, 168] on div at bounding box center [428, 165] width 279 height 91
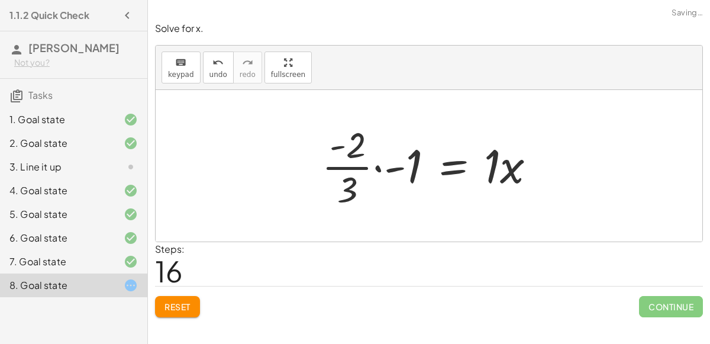
click at [373, 164] on div at bounding box center [433, 165] width 235 height 91
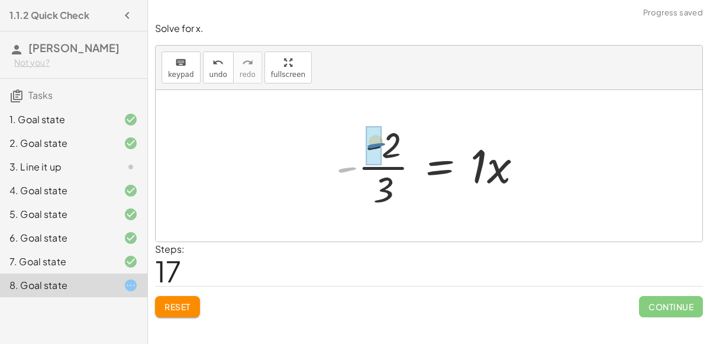
drag, startPoint x: 345, startPoint y: 171, endPoint x: 374, endPoint y: 147, distance: 37.8
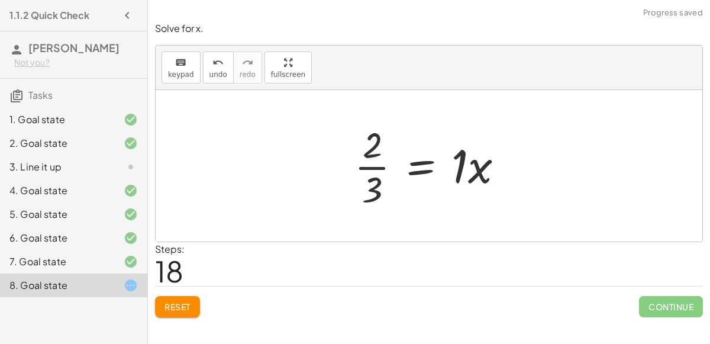
click at [424, 169] on div at bounding box center [434, 165] width 170 height 91
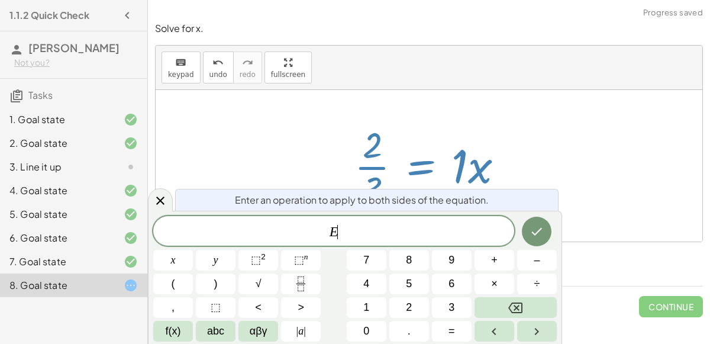
click at [424, 169] on div at bounding box center [434, 165] width 170 height 91
click at [616, 188] on div at bounding box center [429, 166] width 547 height 152
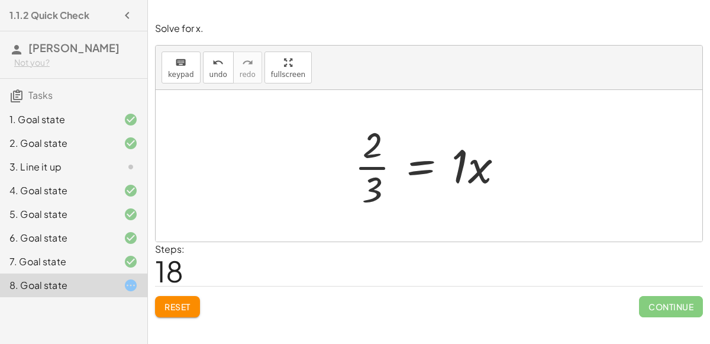
click at [476, 169] on div at bounding box center [434, 165] width 170 height 91
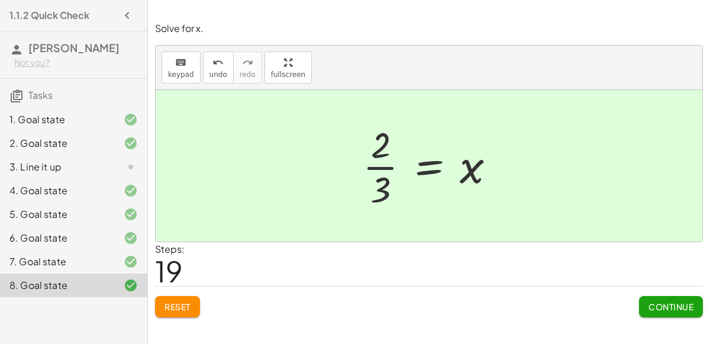
click at [669, 296] on button "Continue" at bounding box center [671, 306] width 64 height 21
